Goal: Task Accomplishment & Management: Manage account settings

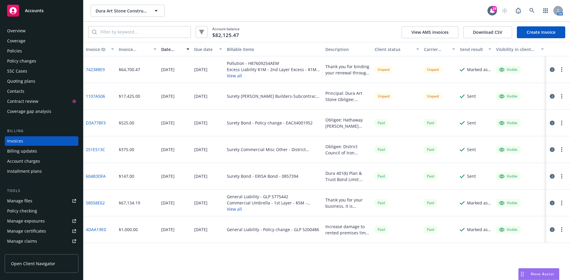
click at [23, 201] on div "Manage files" at bounding box center [19, 200] width 25 height 9
